Goal: Navigation & Orientation: Find specific page/section

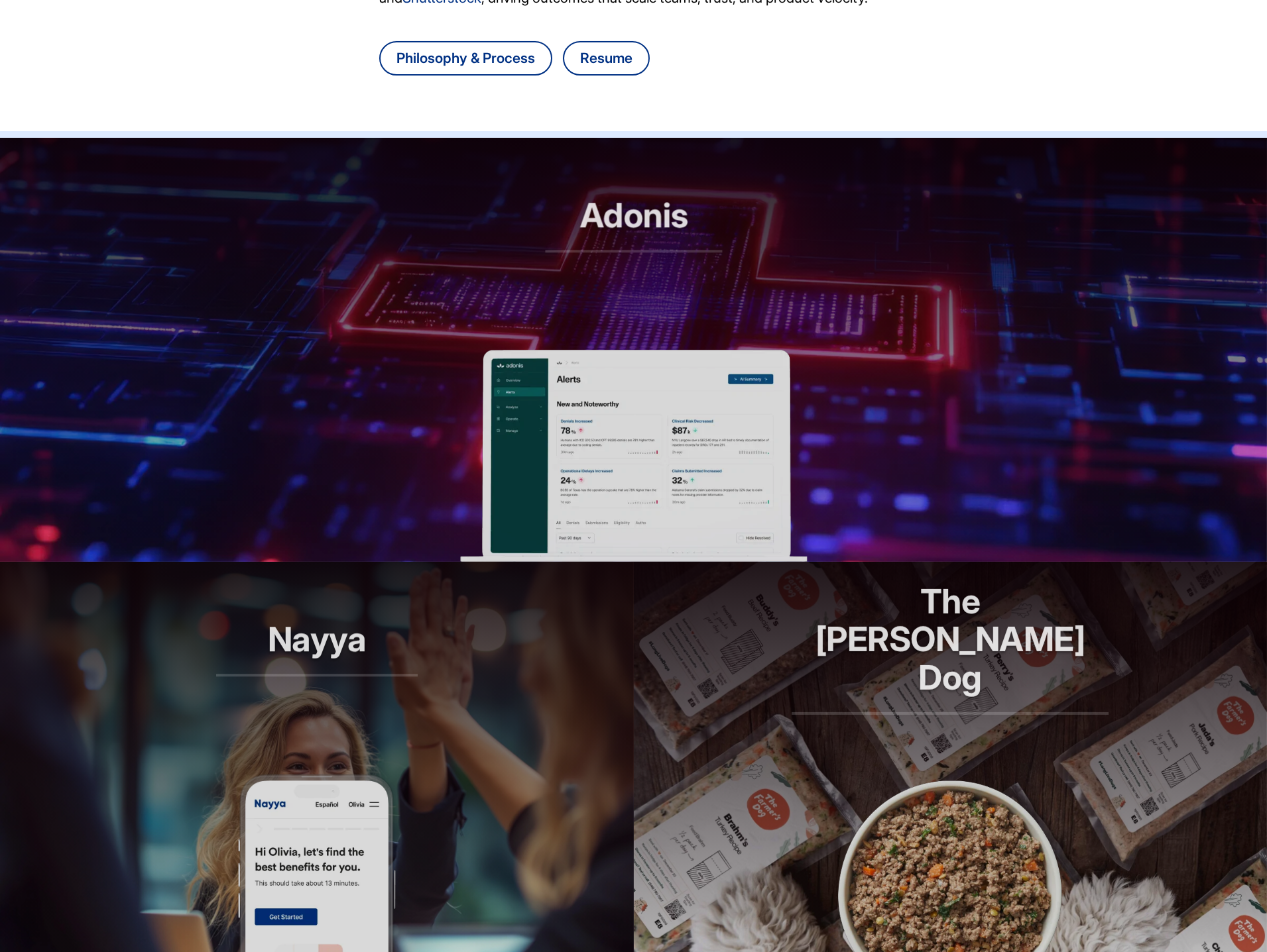
scroll to position [367, 0]
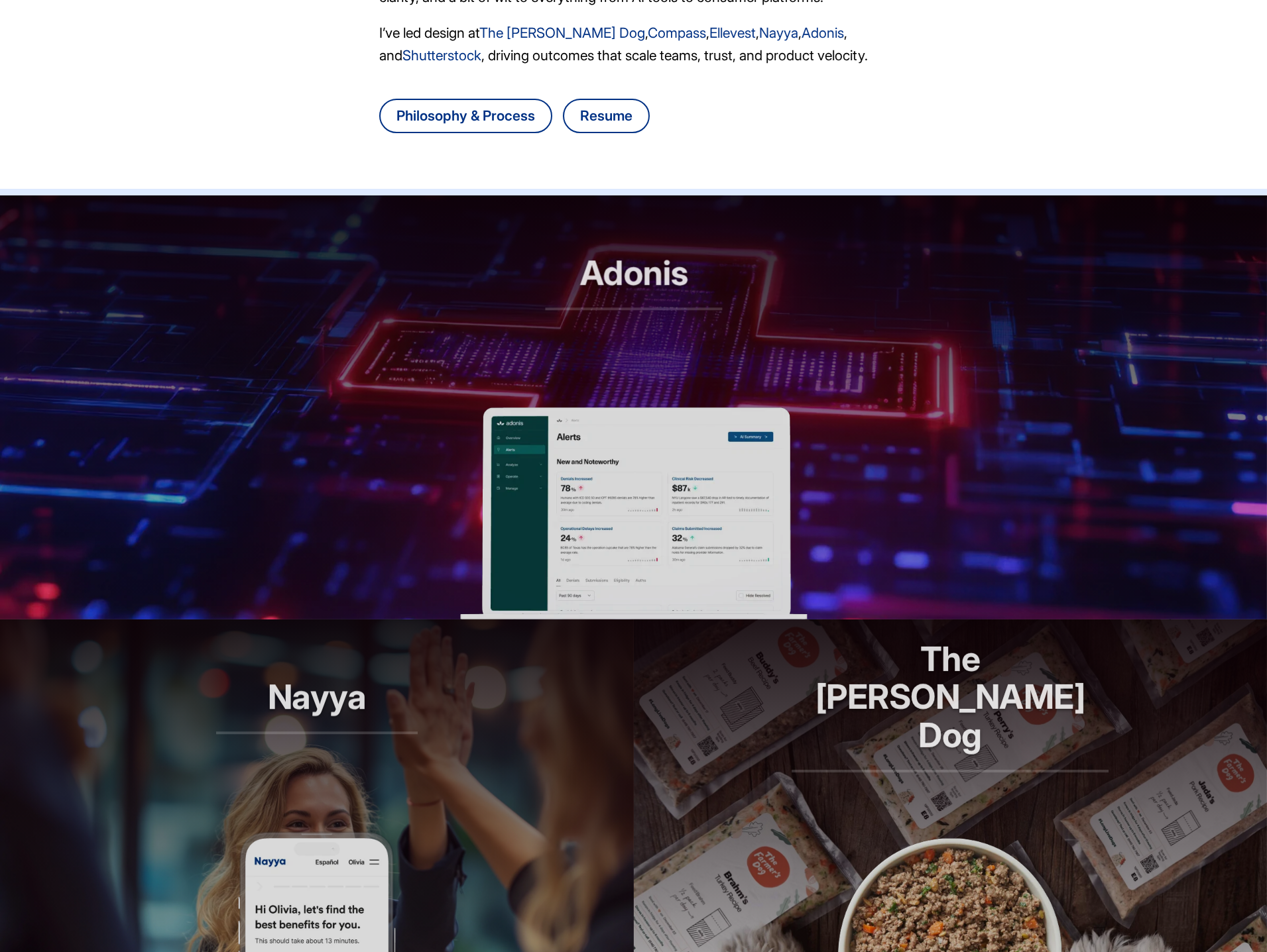
click at [606, 417] on img at bounding box center [633, 514] width 347 height 212
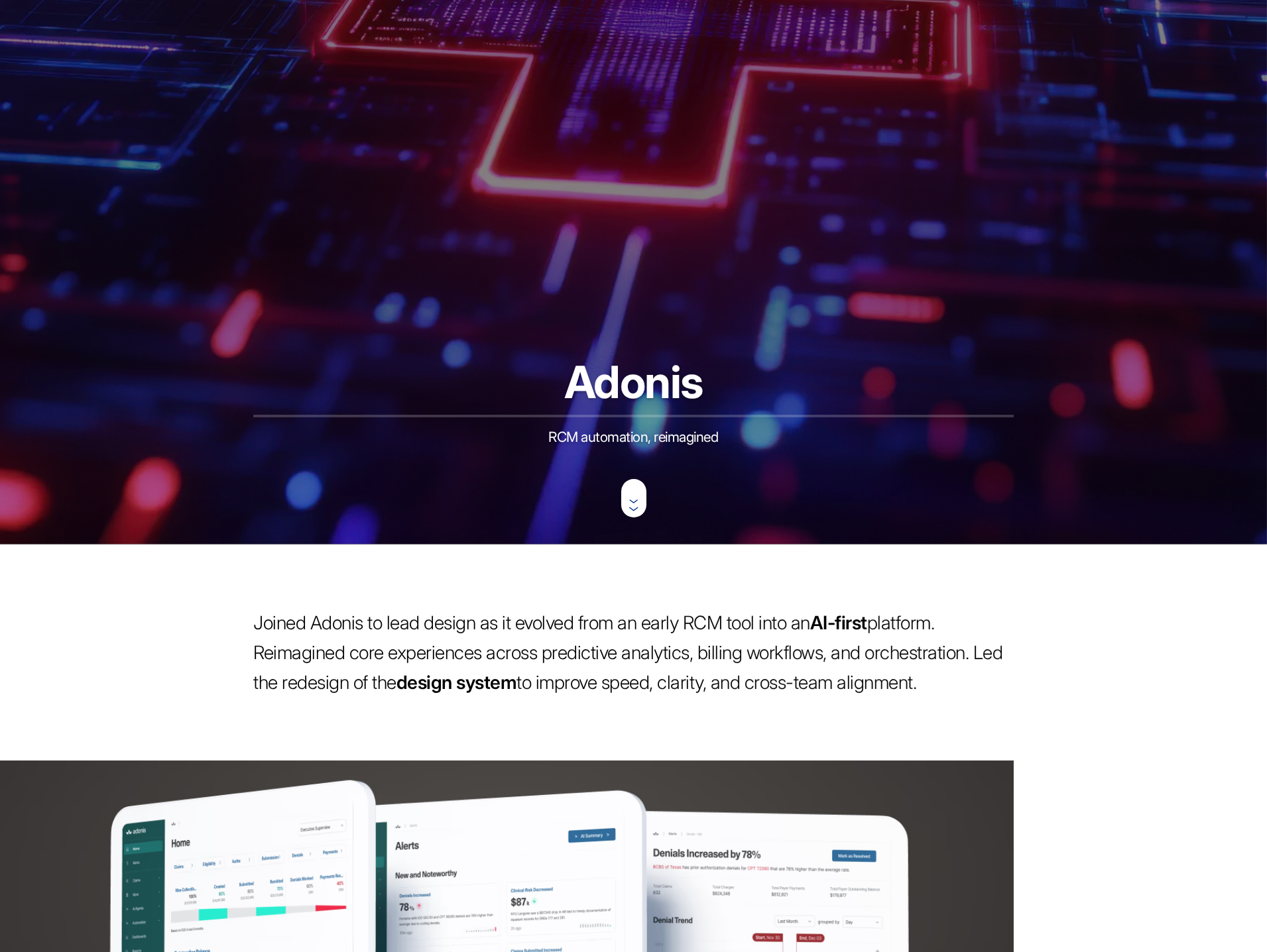
scroll to position [813, 0]
